Goal: Navigation & Orientation: Understand site structure

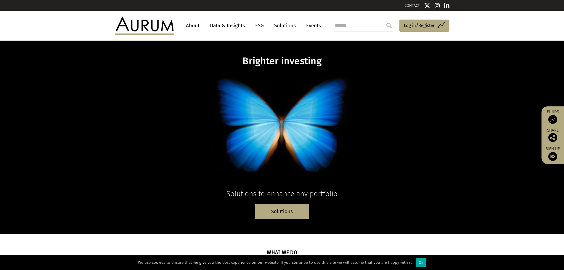
click at [186, 23] on link "About" at bounding box center [193, 25] width 20 height 11
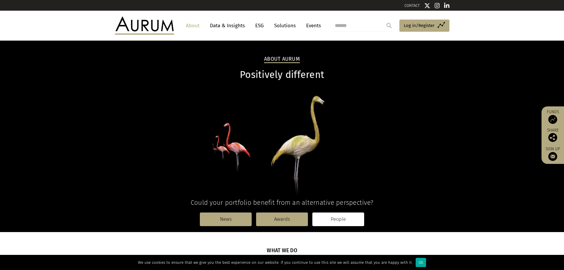
click at [326, 216] on link "People" at bounding box center [338, 219] width 52 height 14
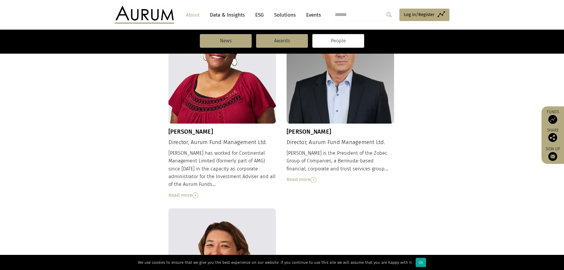
scroll to position [592, 0]
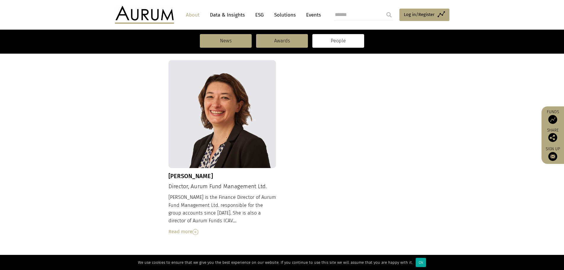
click at [178, 228] on div "Read more" at bounding box center [222, 232] width 108 height 8
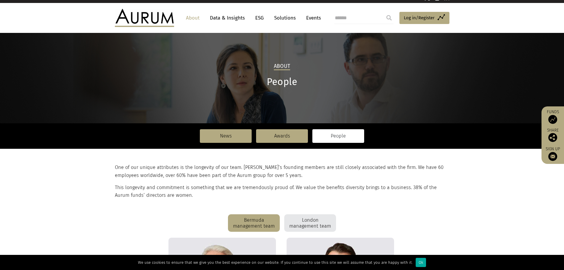
scroll to position [0, 0]
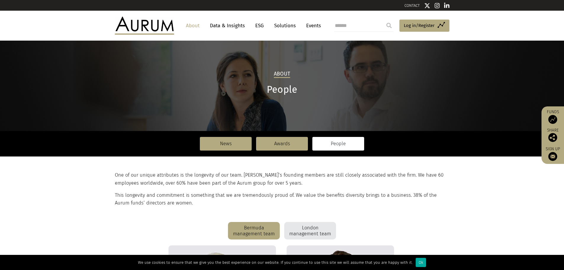
click at [311, 22] on link "Events" at bounding box center [312, 25] width 18 height 11
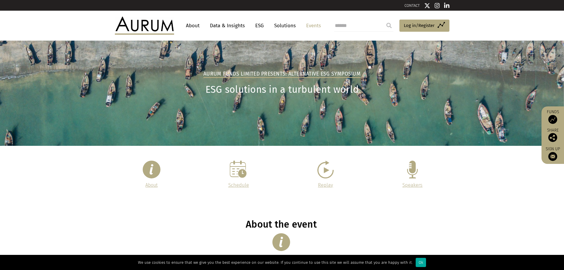
click at [158, 23] on img at bounding box center [144, 26] width 59 height 18
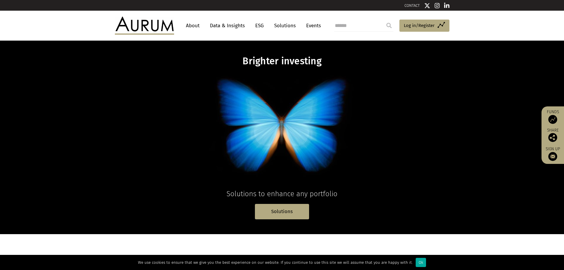
click at [409, 3] on div "CONTACT" at bounding box center [365, 5] width 167 height 8
click at [408, 4] on link "CONTACT" at bounding box center [411, 5] width 15 height 4
click at [262, 22] on link "ESG" at bounding box center [259, 25] width 14 height 11
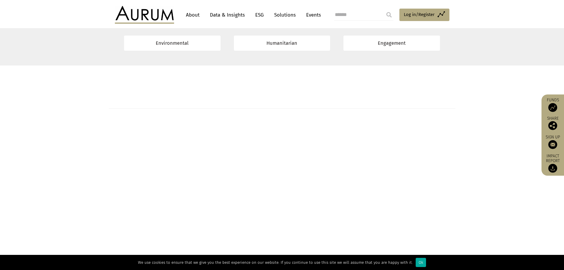
scroll to position [4113, 0]
